Goal: Task Accomplishment & Management: Manage account settings

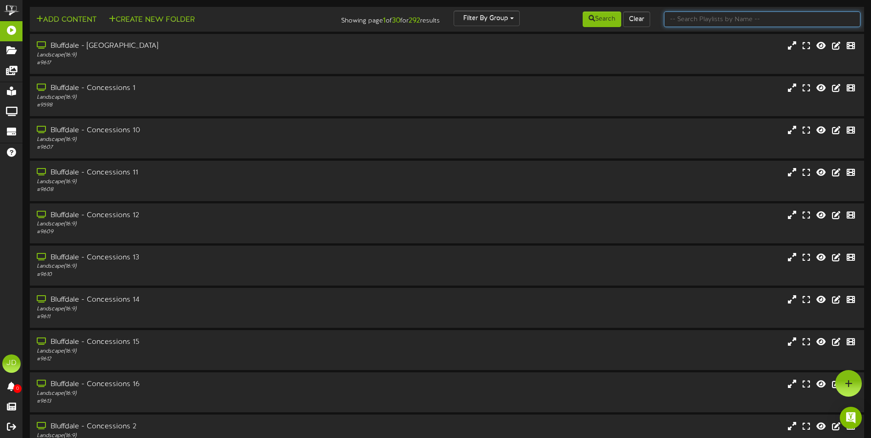
click at [707, 23] on input "text" at bounding box center [762, 19] width 197 height 16
type input "surprise"
click at [620, 22] on button "Search" at bounding box center [602, 19] width 39 height 16
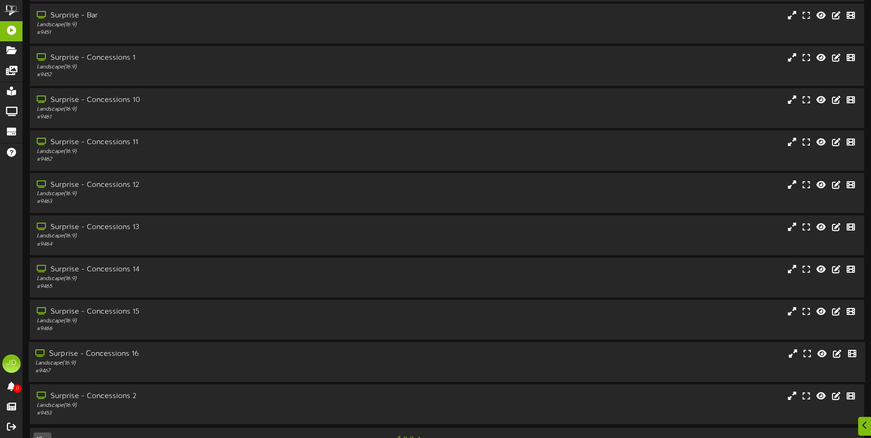
scroll to position [55, 0]
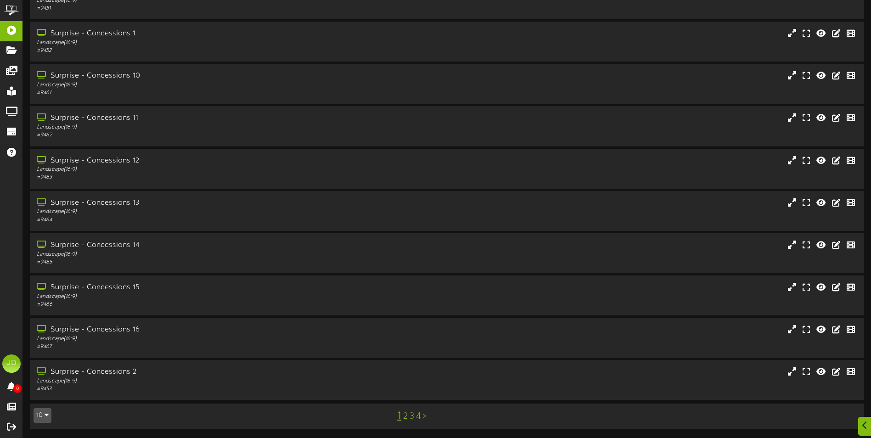
click at [411, 412] on link "3" at bounding box center [412, 417] width 5 height 10
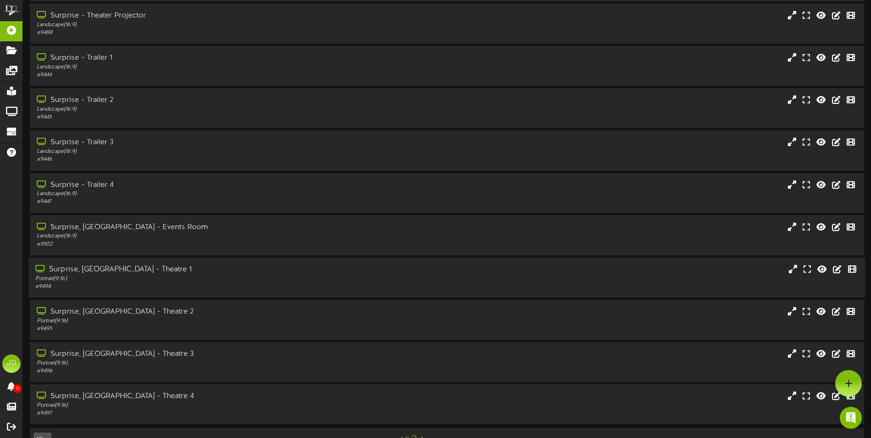
scroll to position [55, 0]
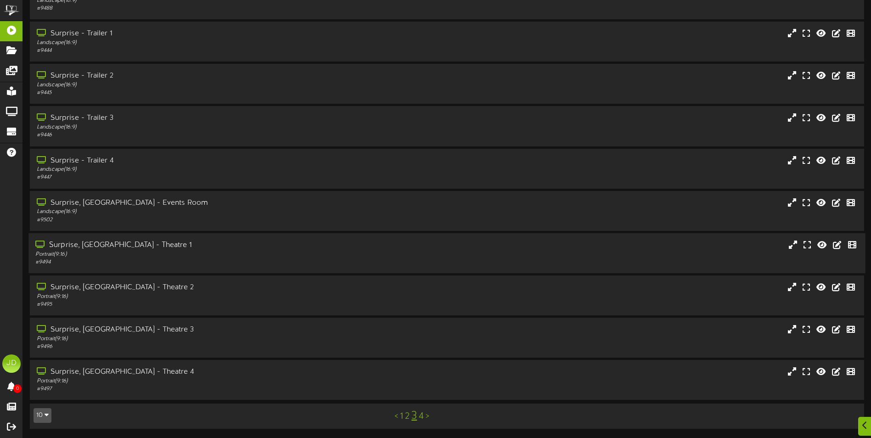
click at [189, 254] on div "Portrait ( 9:16 )" at bounding box center [202, 255] width 335 height 8
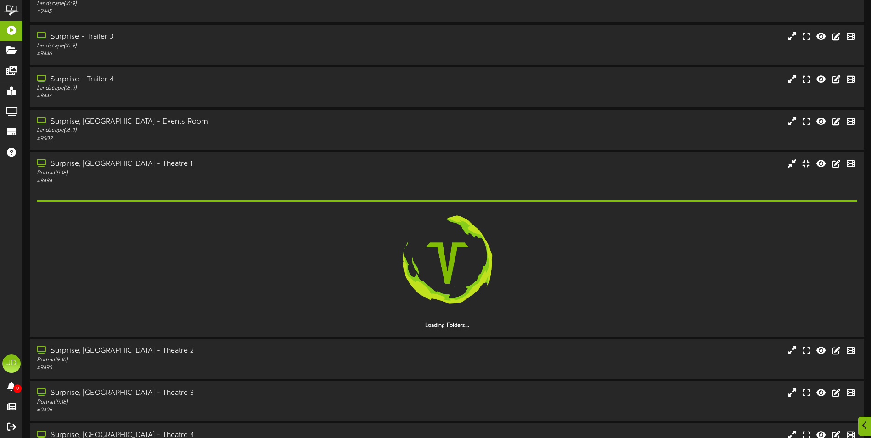
scroll to position [199, 0]
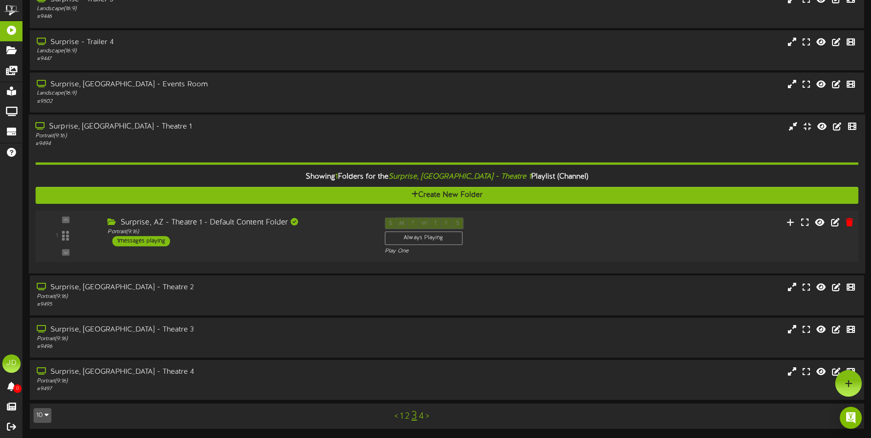
click at [317, 243] on div "Surprise, AZ - Theatre 1 - Default Content Folder Portrait ( 9:16 ) 1 messages …" at bounding box center [239, 231] width 277 height 29
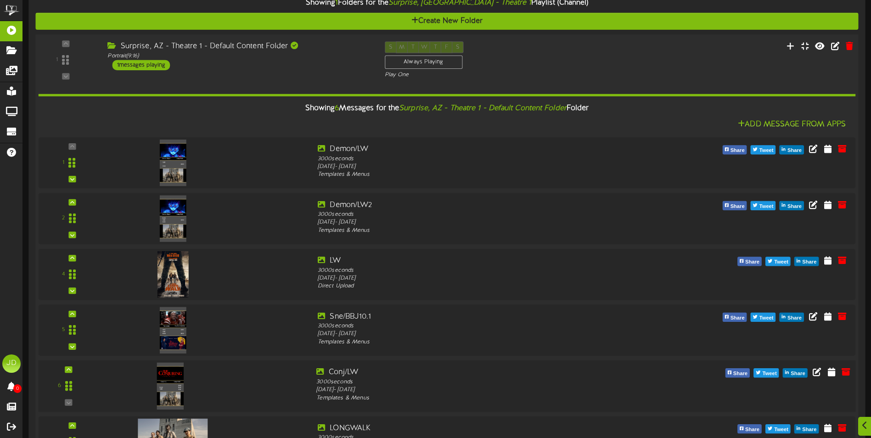
scroll to position [409, 0]
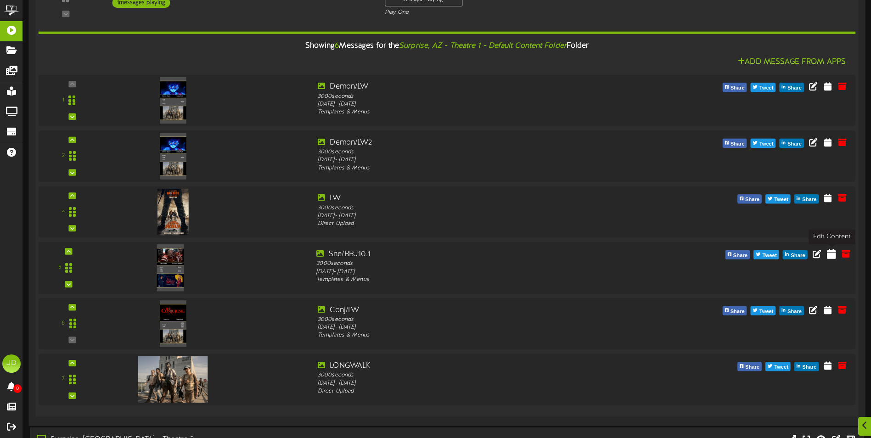
click at [835, 255] on icon at bounding box center [831, 254] width 9 height 10
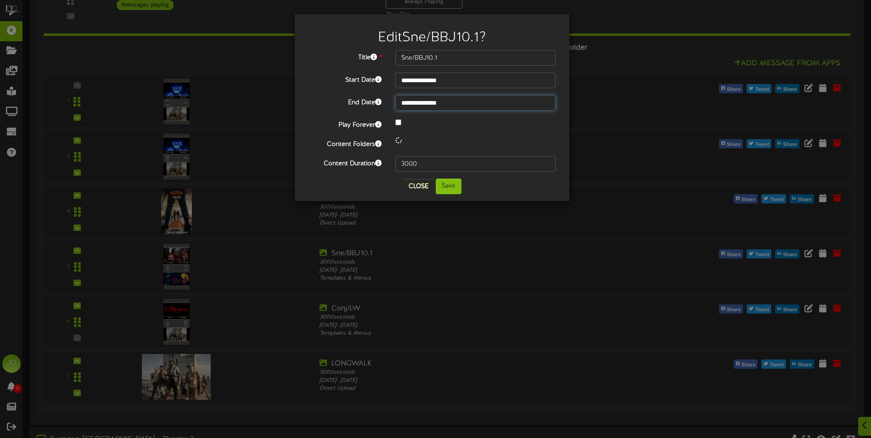
click at [468, 100] on input "**********" at bounding box center [476, 103] width 160 height 16
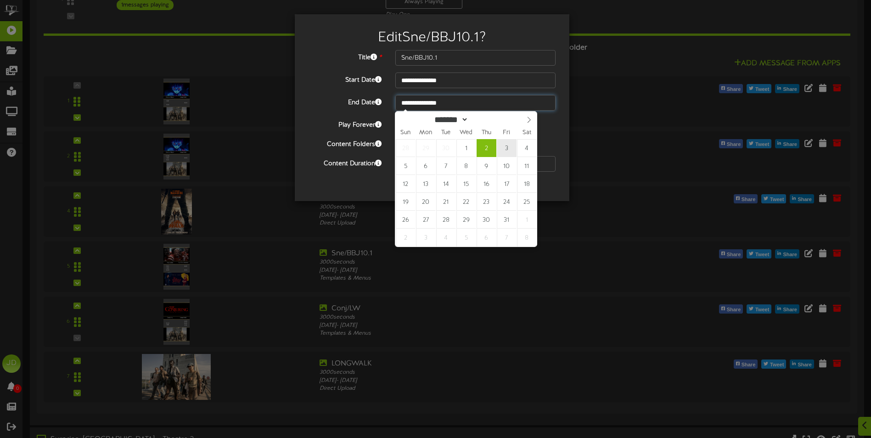
type input "**********"
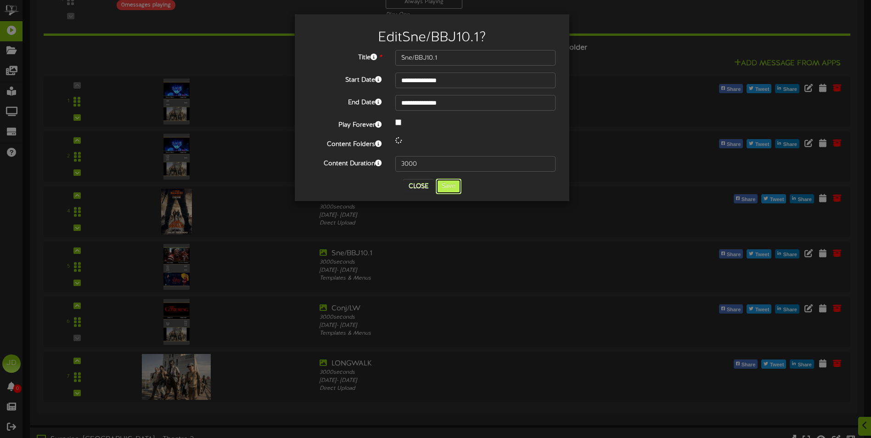
click at [453, 188] on button "Save" at bounding box center [449, 187] width 26 height 16
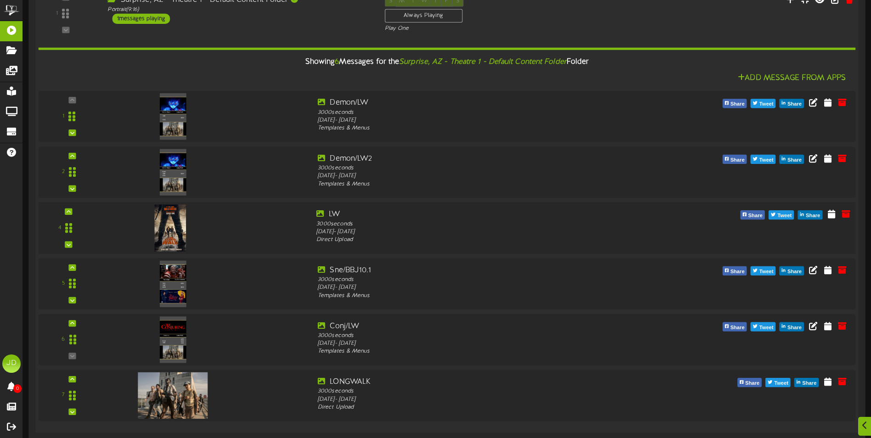
scroll to position [410, 0]
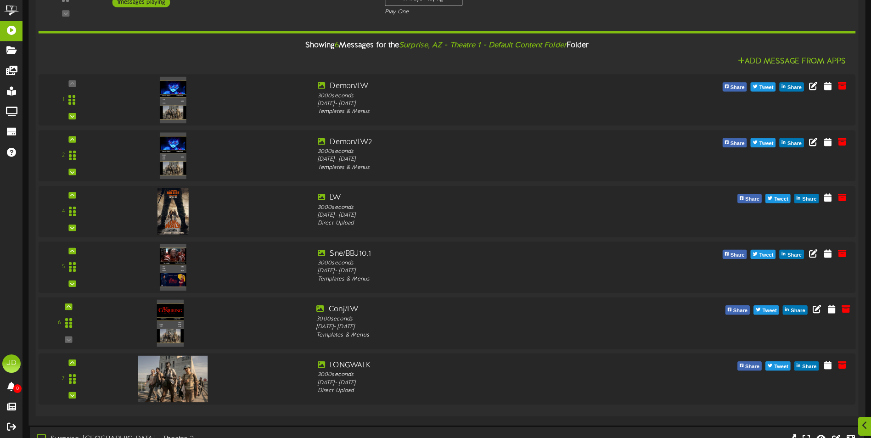
click at [174, 322] on img at bounding box center [170, 323] width 27 height 47
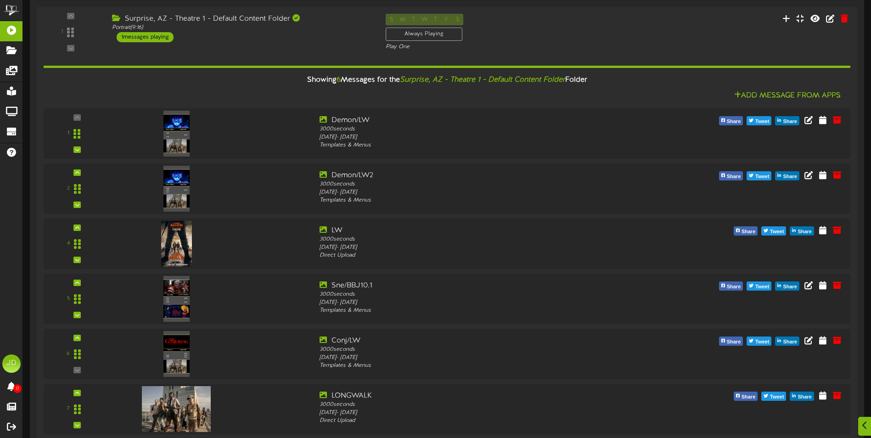
scroll to position [561, 0]
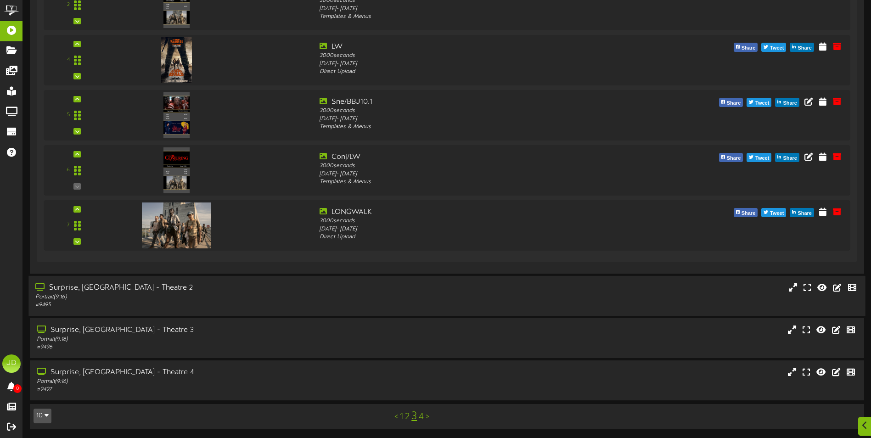
click at [195, 298] on div "Portrait ( 9:16 )" at bounding box center [202, 297] width 335 height 8
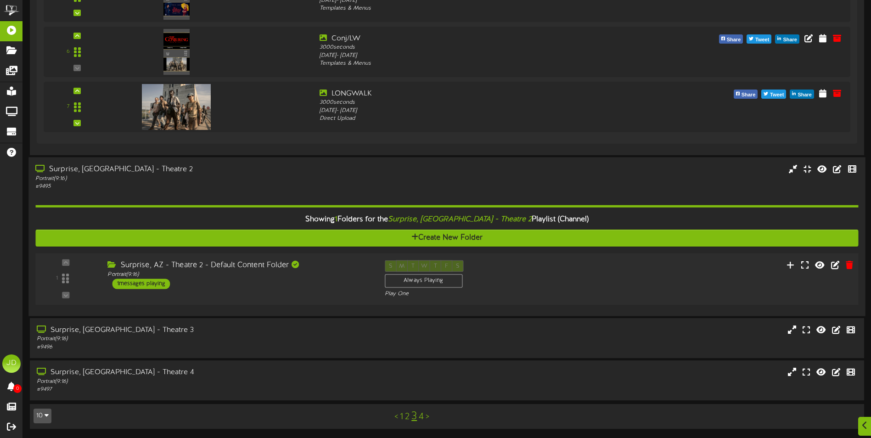
click at [315, 288] on div "Surprise, AZ - Theatre 2 - Default Content Folder Portrait ( 9:16 ) 1 messages …" at bounding box center [239, 274] width 277 height 29
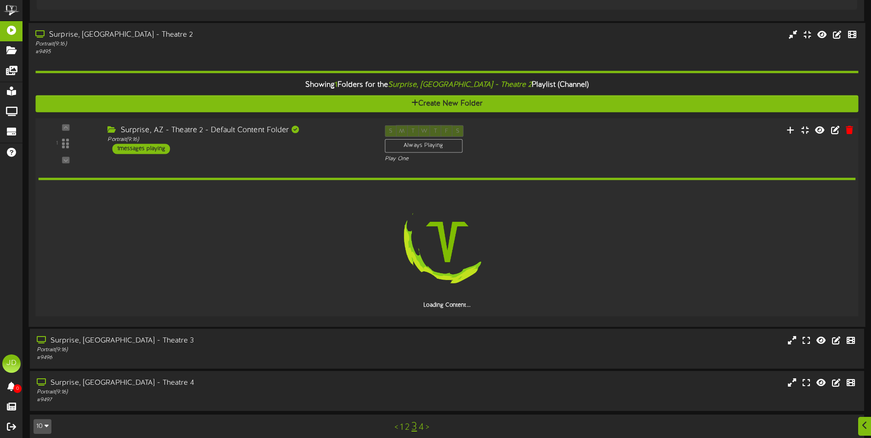
scroll to position [824, 0]
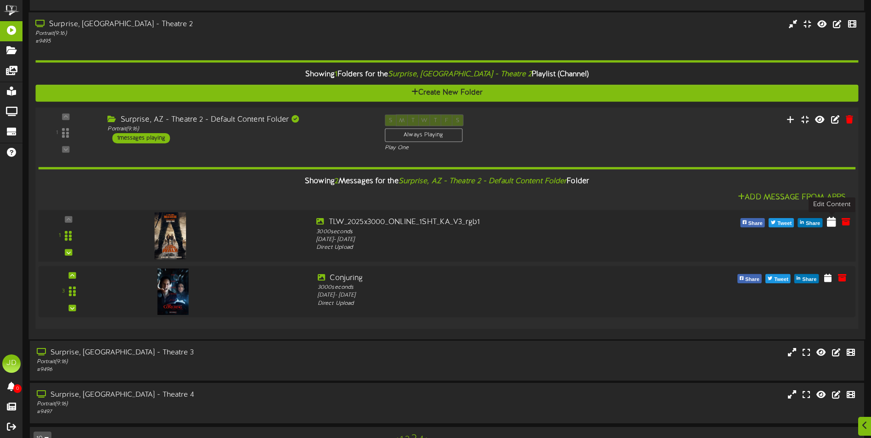
click at [828, 226] on icon at bounding box center [831, 221] width 9 height 10
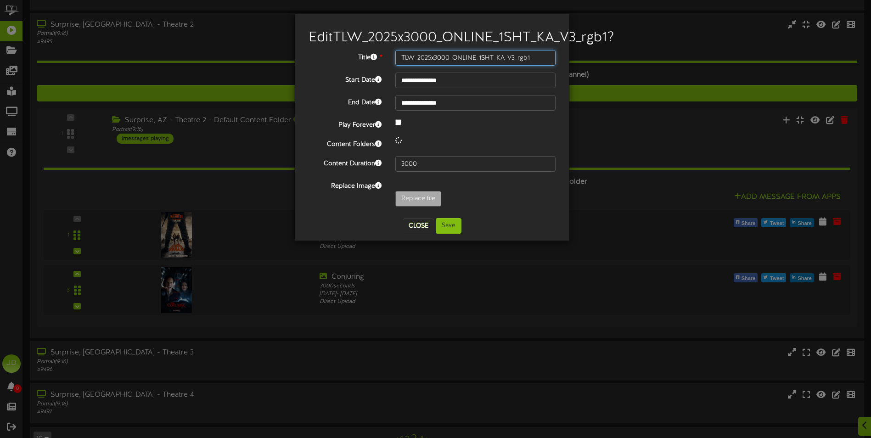
drag, startPoint x: 532, startPoint y: 72, endPoint x: 221, endPoint y: 112, distance: 312.7
click at [240, 107] on div "**********" at bounding box center [435, 219] width 871 height 438
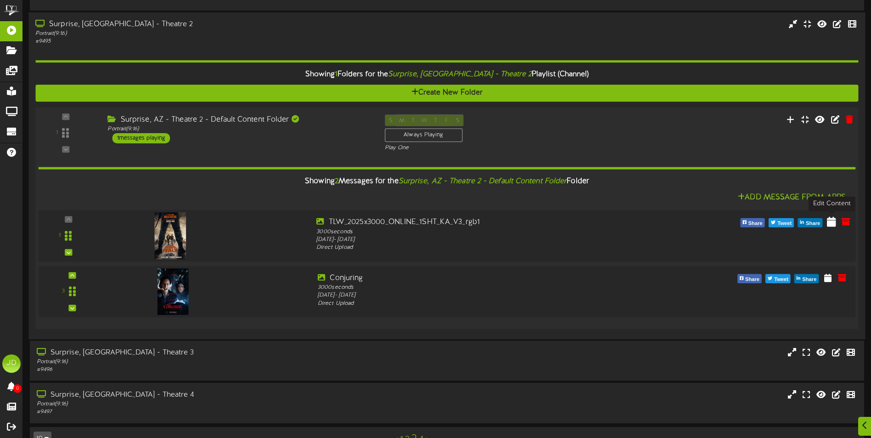
click at [835, 224] on icon at bounding box center [831, 221] width 9 height 10
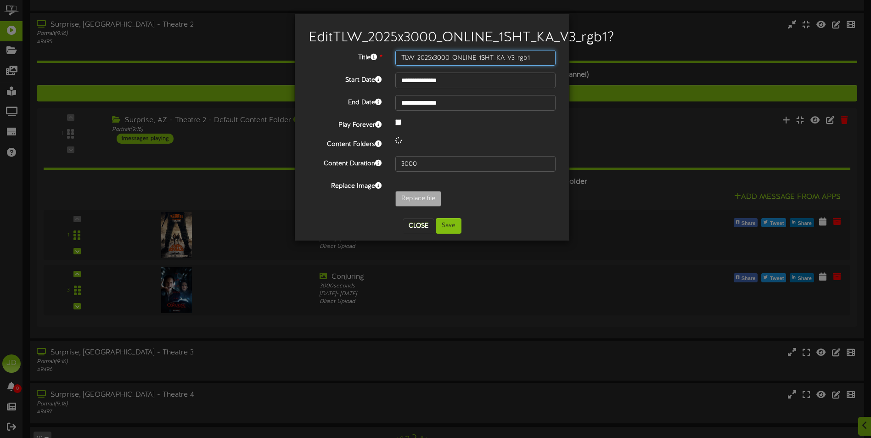
drag, startPoint x: 533, startPoint y: 71, endPoint x: 375, endPoint y: 85, distance: 158.7
click at [375, 85] on div "**********" at bounding box center [432, 130] width 247 height 161
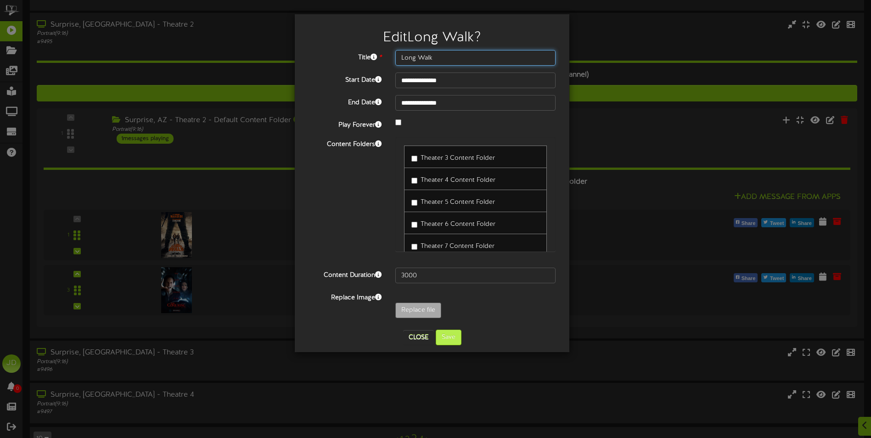
type input "Long Walk"
click at [448, 339] on button "Save" at bounding box center [449, 338] width 26 height 16
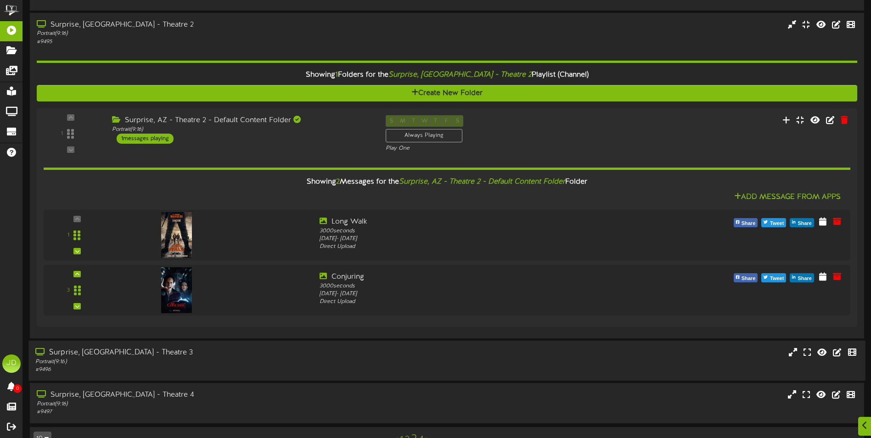
click at [262, 360] on div "Portrait ( 9:16 )" at bounding box center [202, 362] width 335 height 8
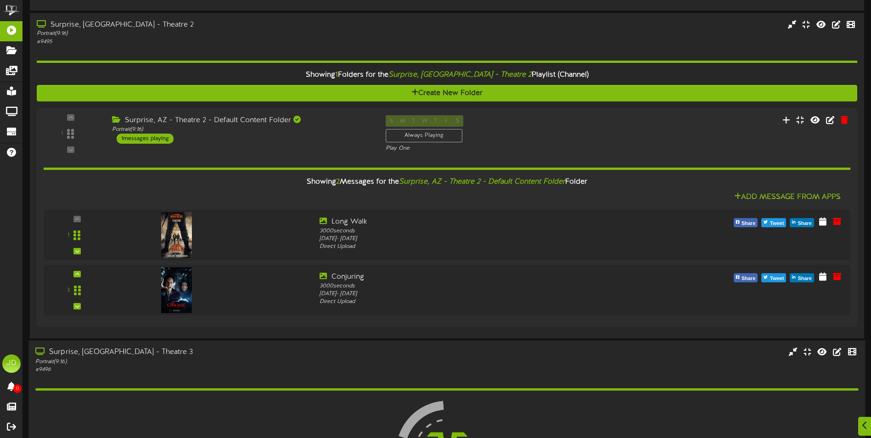
scroll to position [992, 0]
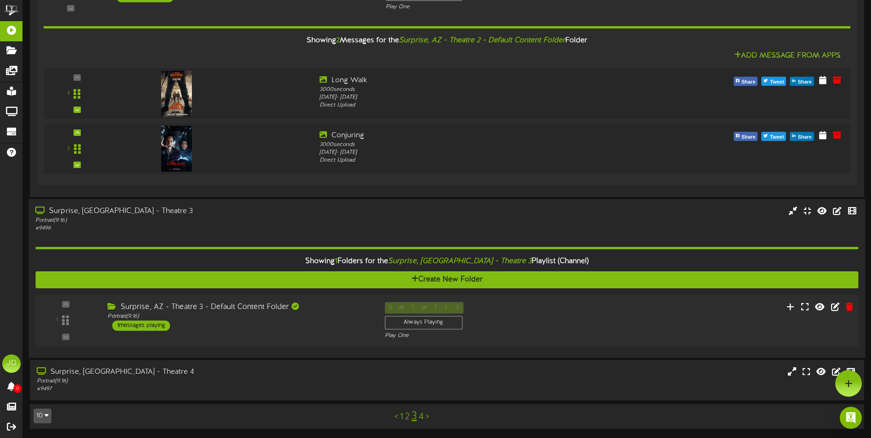
click at [339, 328] on div "Surprise, AZ - Theatre 3 - Default Content Folder Portrait ( 9:16 ) 1 messages …" at bounding box center [239, 316] width 277 height 29
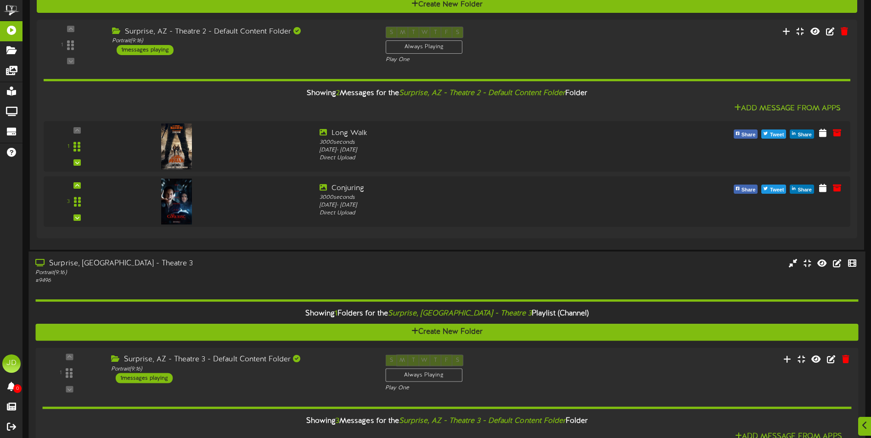
scroll to position [1188, 0]
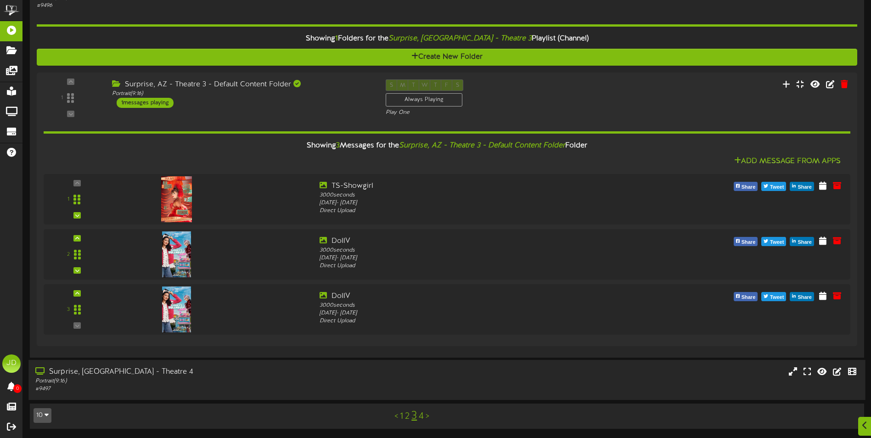
click at [332, 372] on div "Surprise, AZ - Theatre 4" at bounding box center [202, 372] width 335 height 11
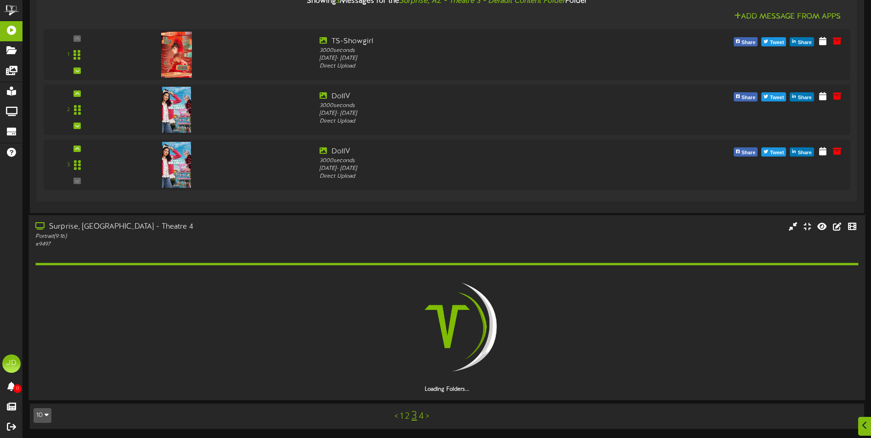
scroll to position [1307, 0]
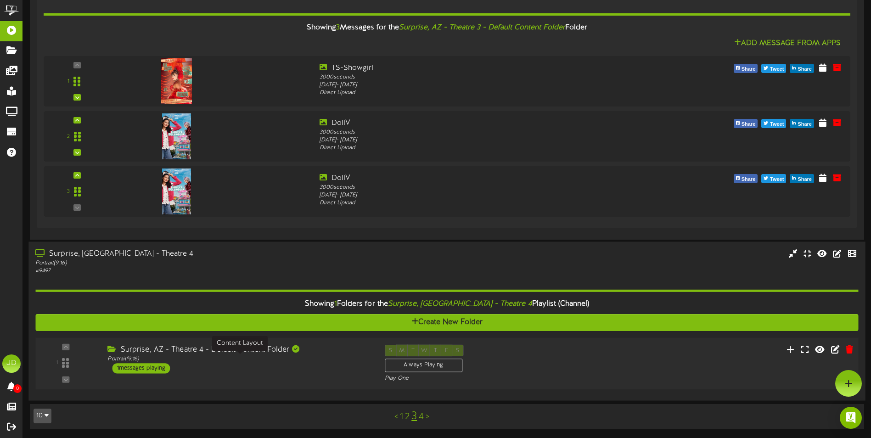
click at [314, 363] on div "Portrait ( 9:16 )" at bounding box center [238, 360] width 263 height 8
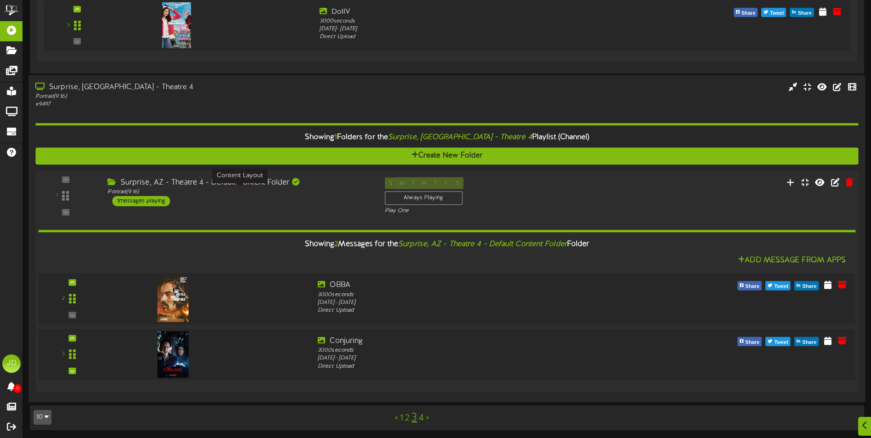
scroll to position [1474, 0]
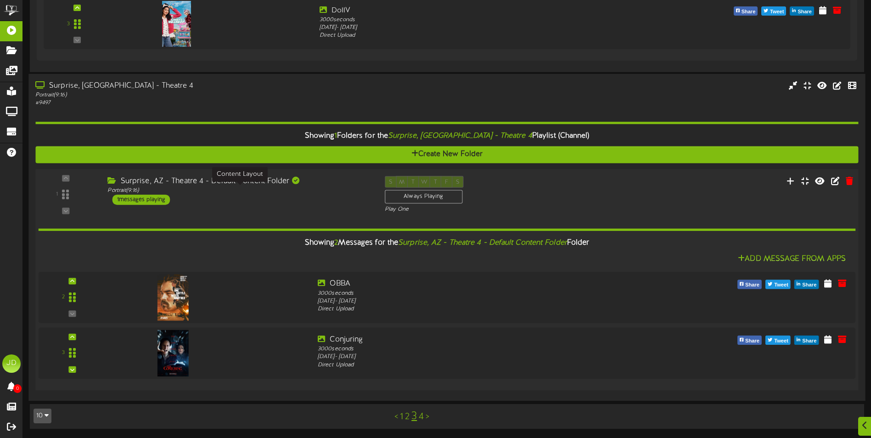
click at [424, 417] on link "4" at bounding box center [421, 417] width 5 height 10
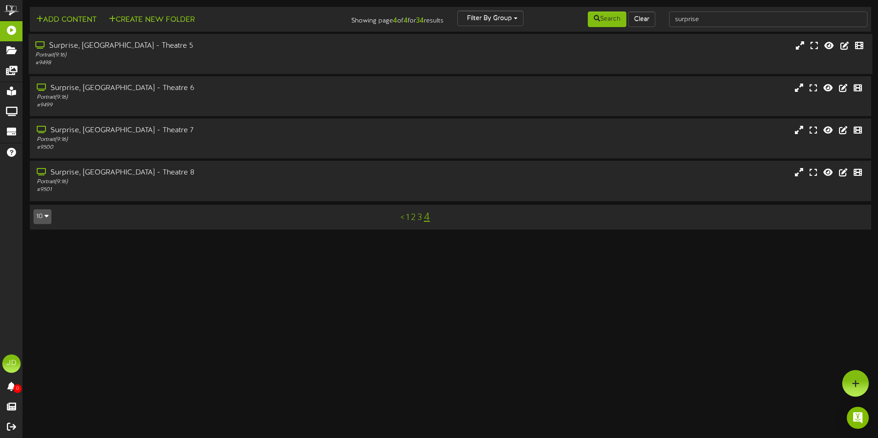
click at [214, 46] on div "Surprise, AZ - Theatre 5" at bounding box center [204, 46] width 338 height 11
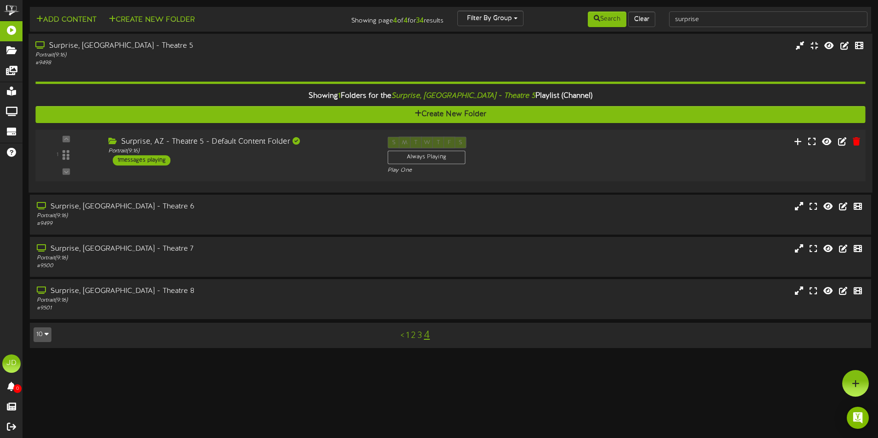
click at [273, 168] on div "1 ( 9:16" at bounding box center [450, 156] width 838 height 38
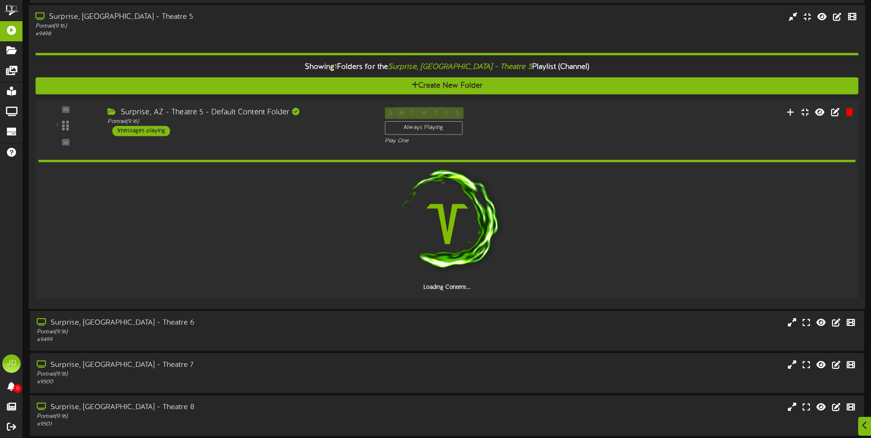
scroll to position [64, 0]
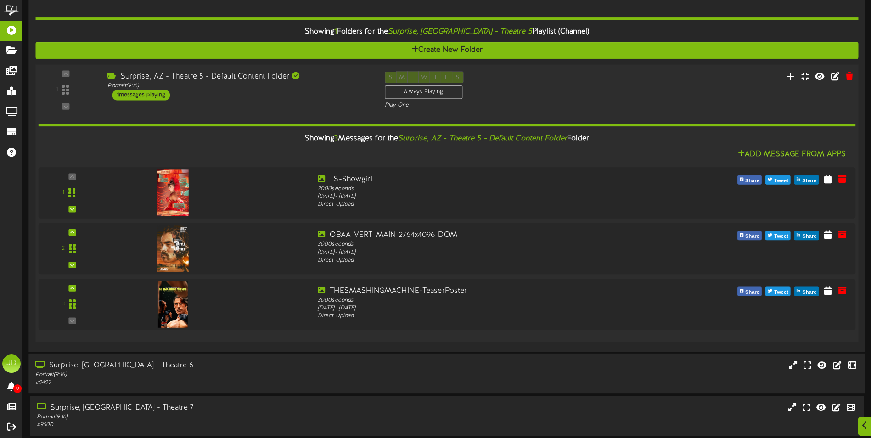
drag, startPoint x: 290, startPoint y: 383, endPoint x: 287, endPoint y: 361, distance: 22.4
click at [291, 383] on div "# 9499" at bounding box center [202, 383] width 335 height 8
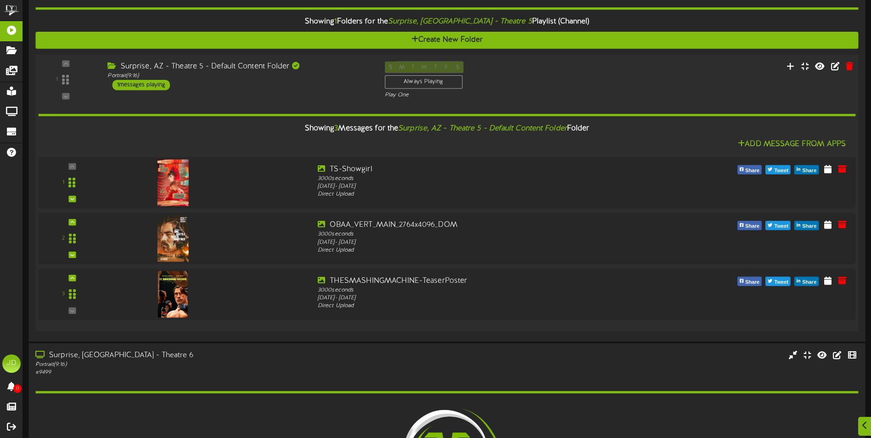
scroll to position [287, 0]
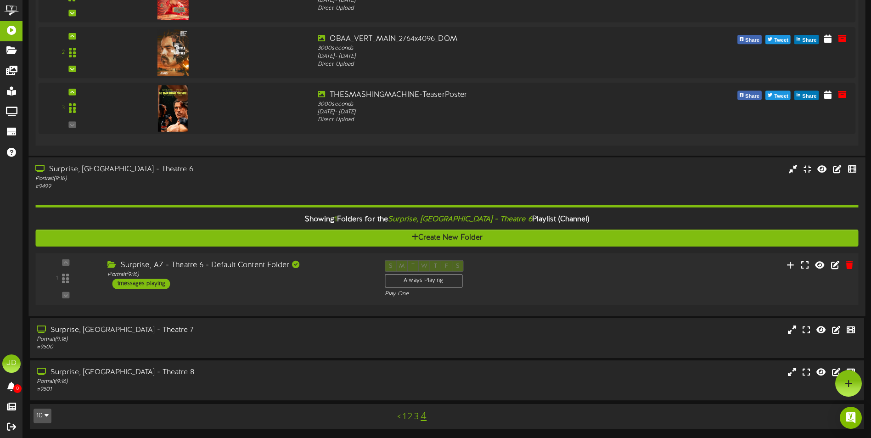
click at [285, 297] on div "1 ( 9:16" at bounding box center [447, 279] width 832 height 38
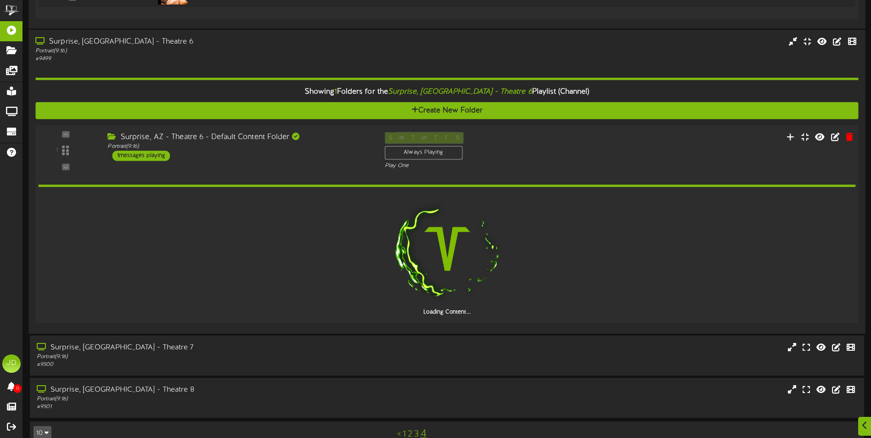
scroll to position [405, 0]
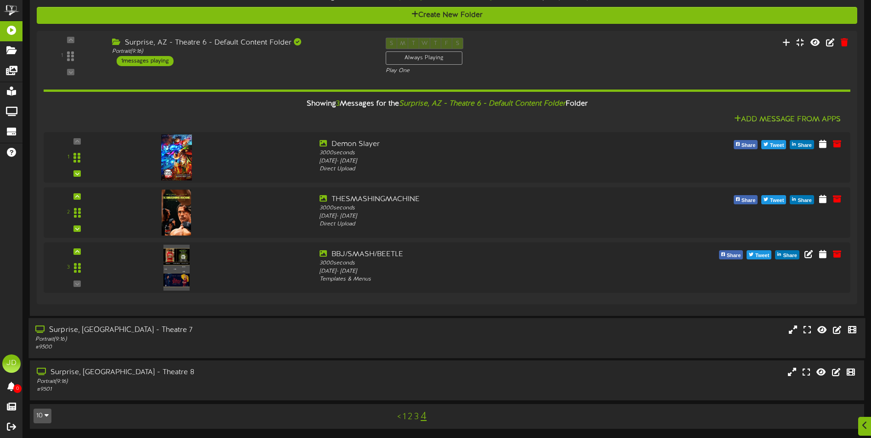
click at [241, 346] on div "# 9500" at bounding box center [202, 348] width 335 height 8
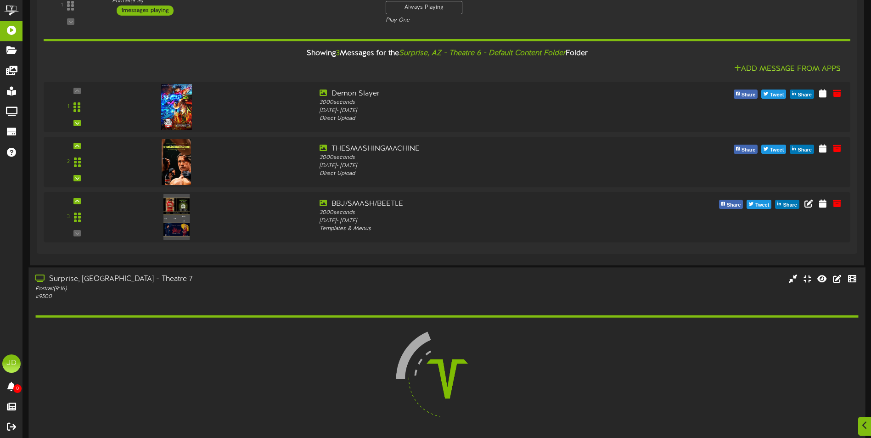
scroll to position [628, 0]
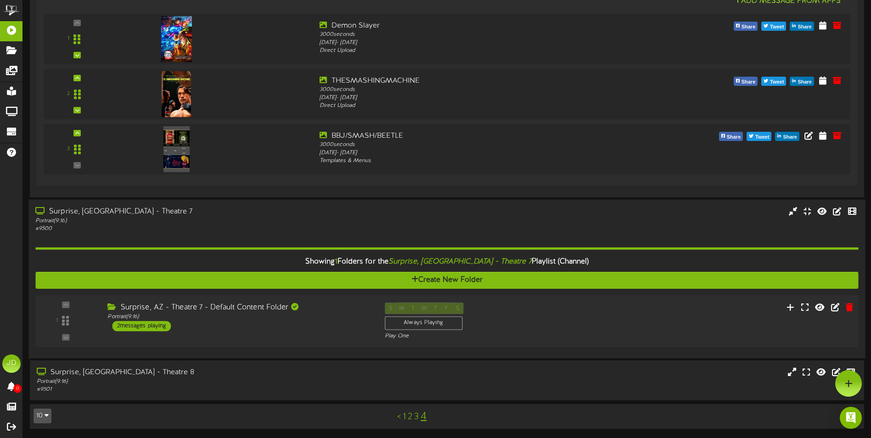
click at [277, 327] on div "Surprise, AZ - Theatre 7 - Default Content Folder Portrait ( 9:16 ) 2 messages …" at bounding box center [239, 316] width 277 height 29
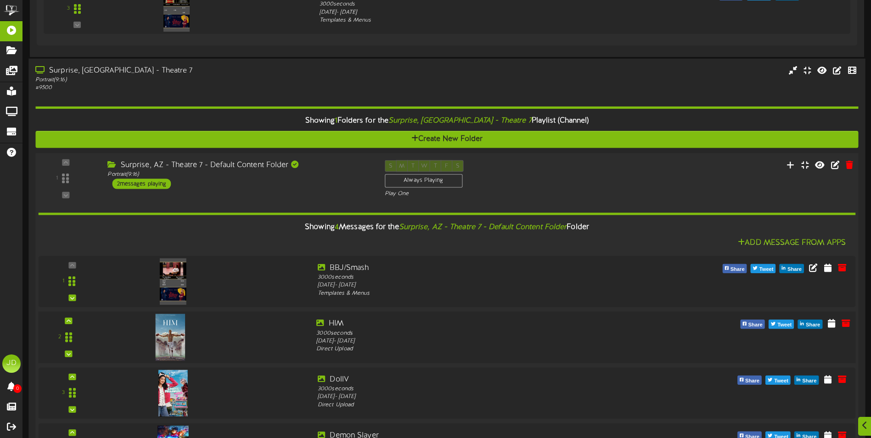
scroll to position [879, 0]
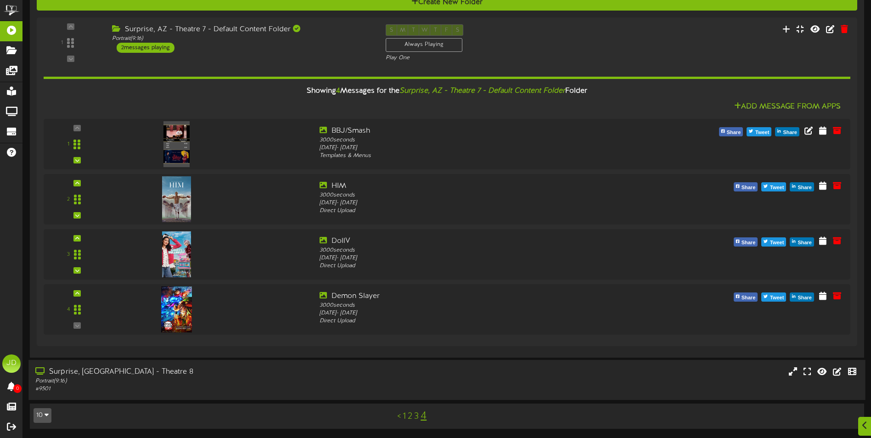
click at [243, 384] on div "Portrait ( 9:16 )" at bounding box center [202, 382] width 335 height 8
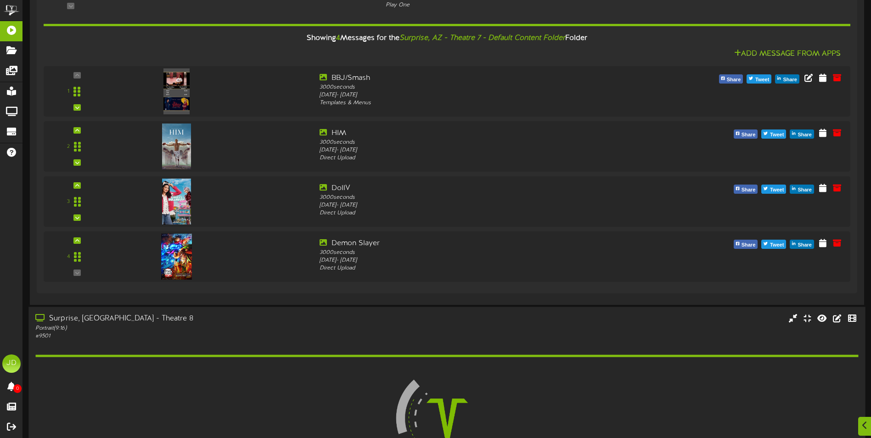
scroll to position [1024, 0]
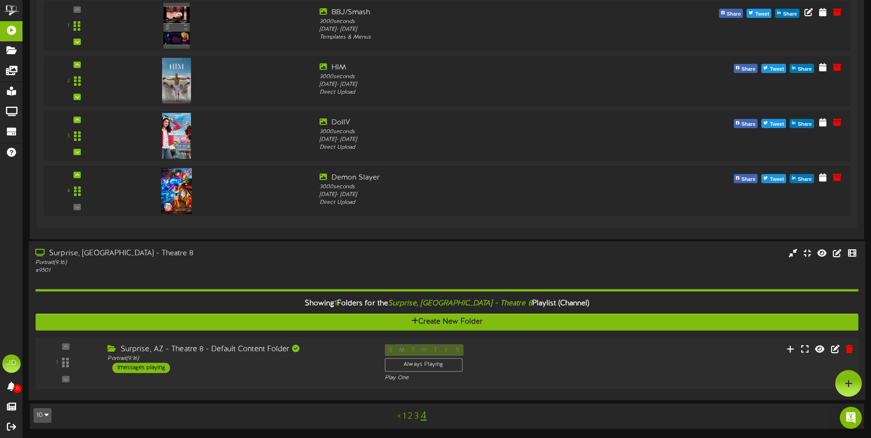
click at [334, 361] on div "Portrait ( 9:16 )" at bounding box center [238, 359] width 263 height 8
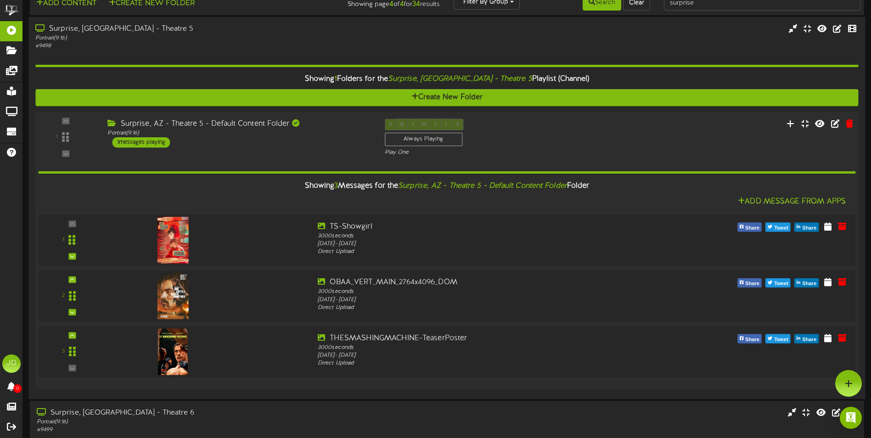
scroll to position [7, 0]
